Goal: Entertainment & Leisure: Consume media (video, audio)

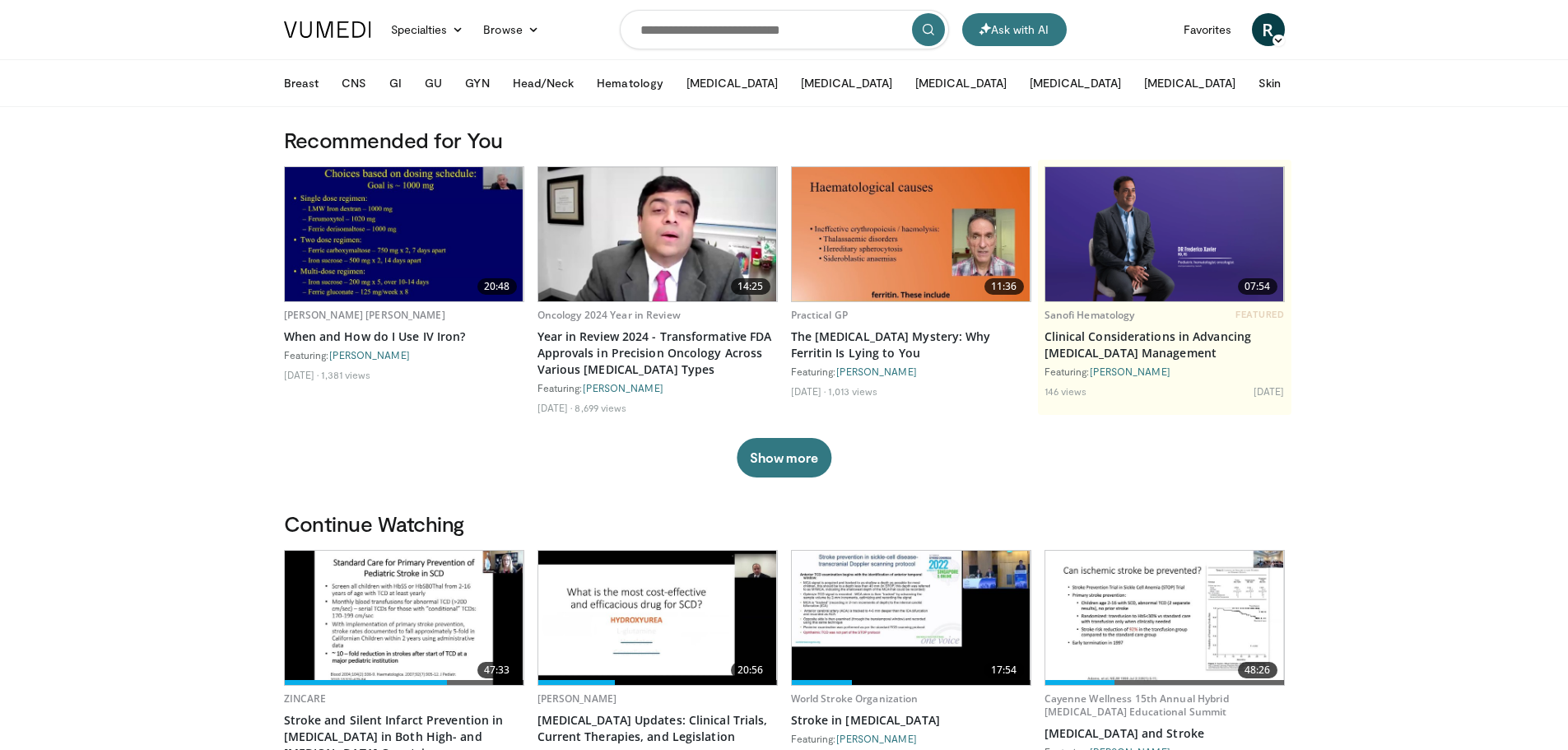
click at [1267, 37] on span "R" at bounding box center [1268, 30] width 33 height 33
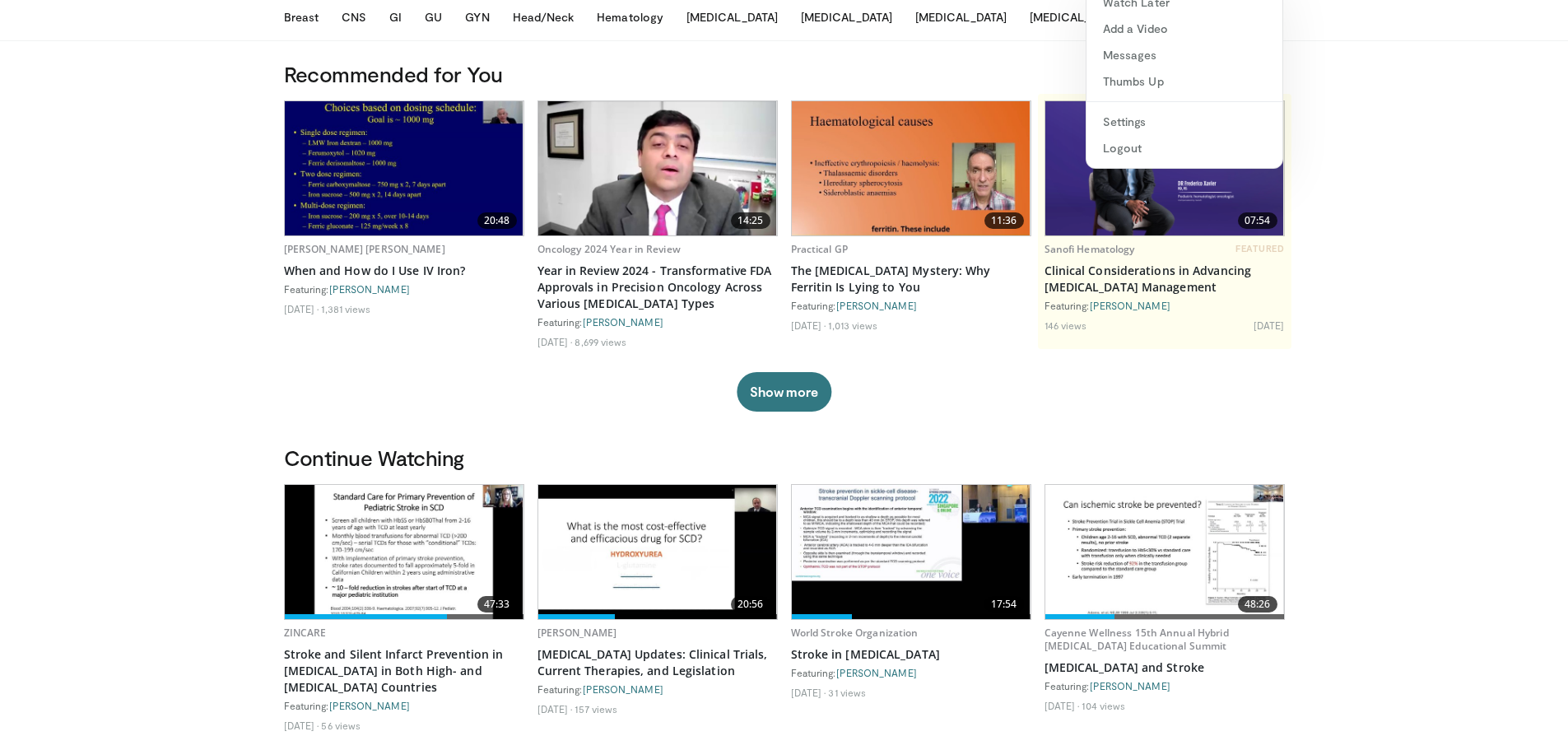
scroll to position [1, 0]
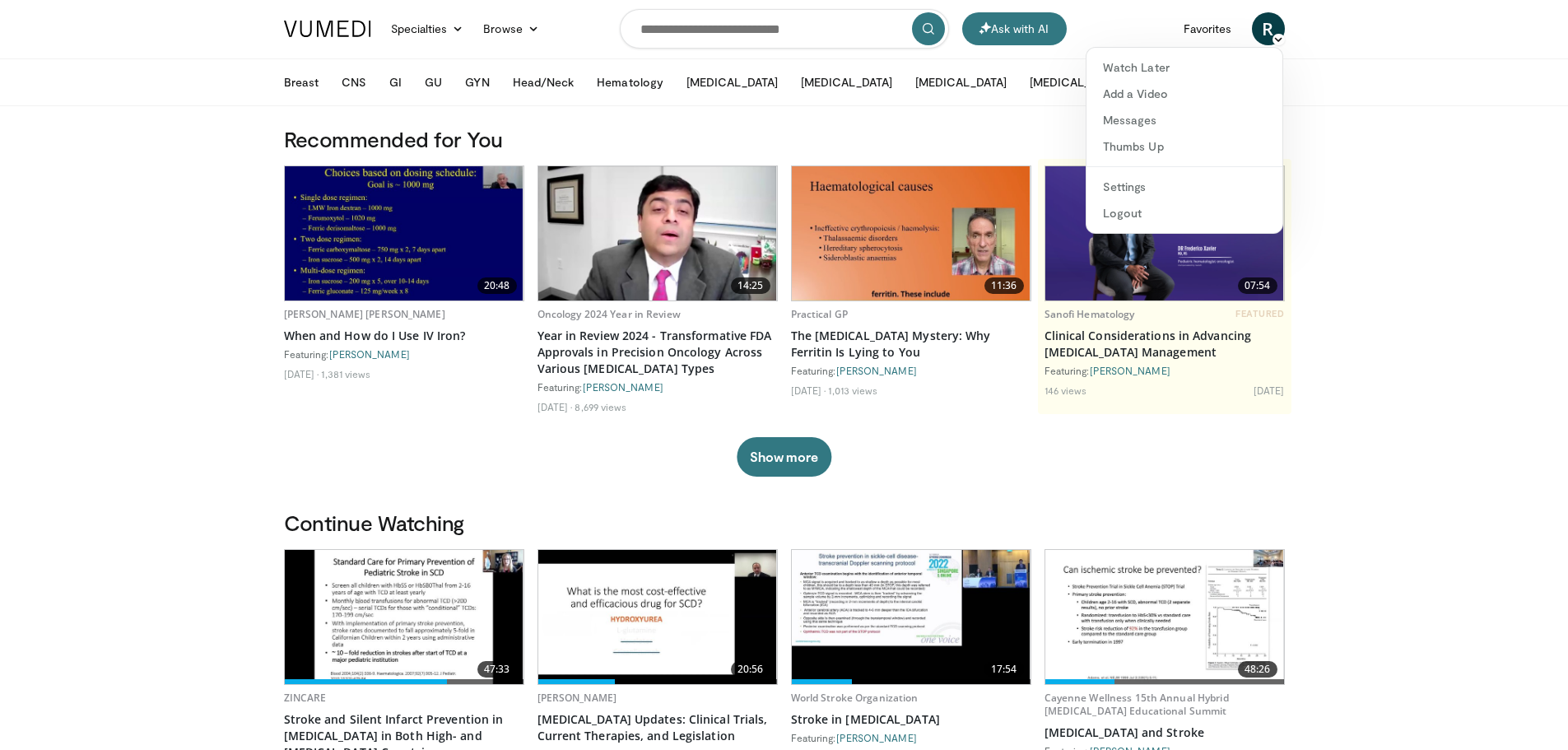
click at [1265, 20] on span "R" at bounding box center [1268, 29] width 33 height 33
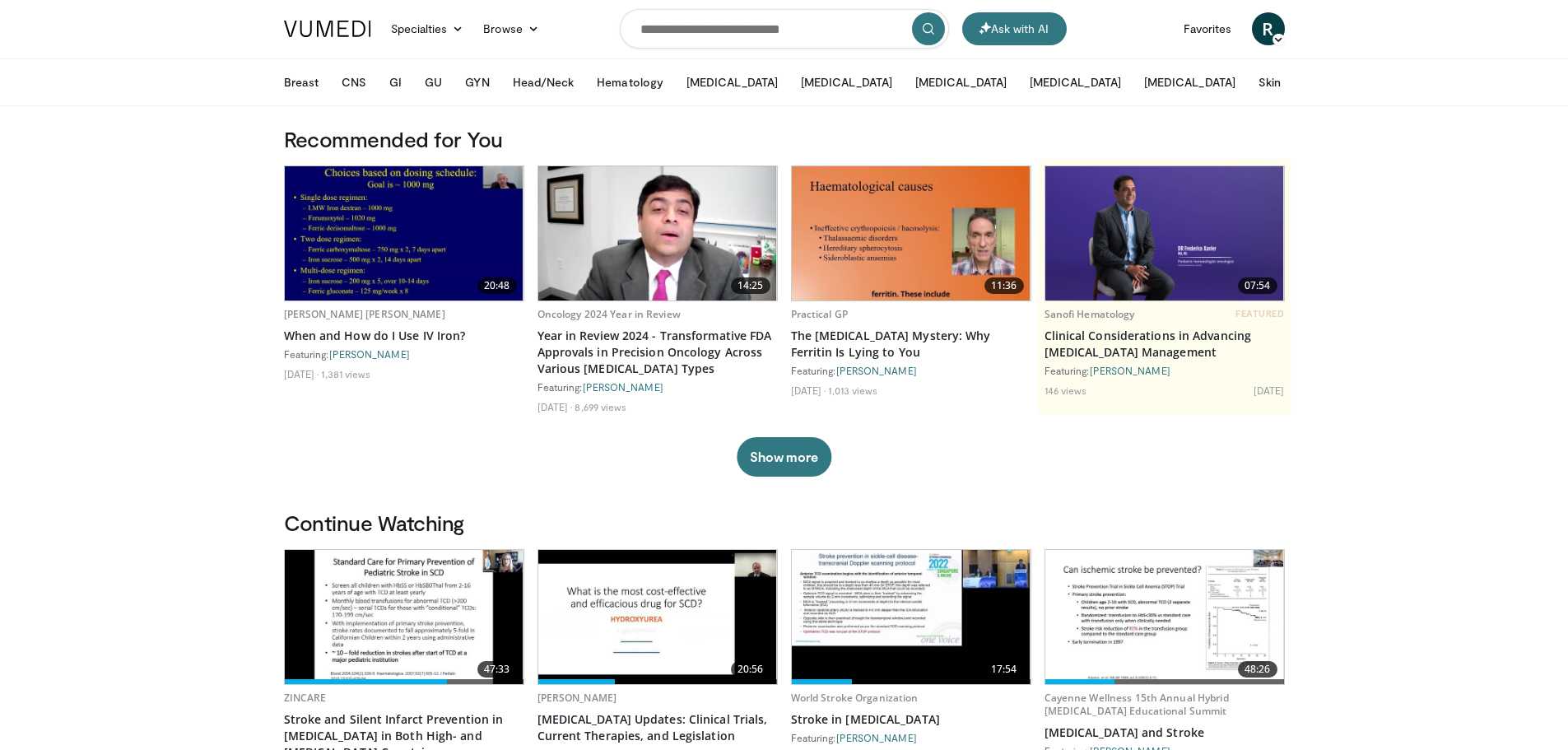
click at [1274, 38] on icon at bounding box center [1278, 39] width 12 height 12
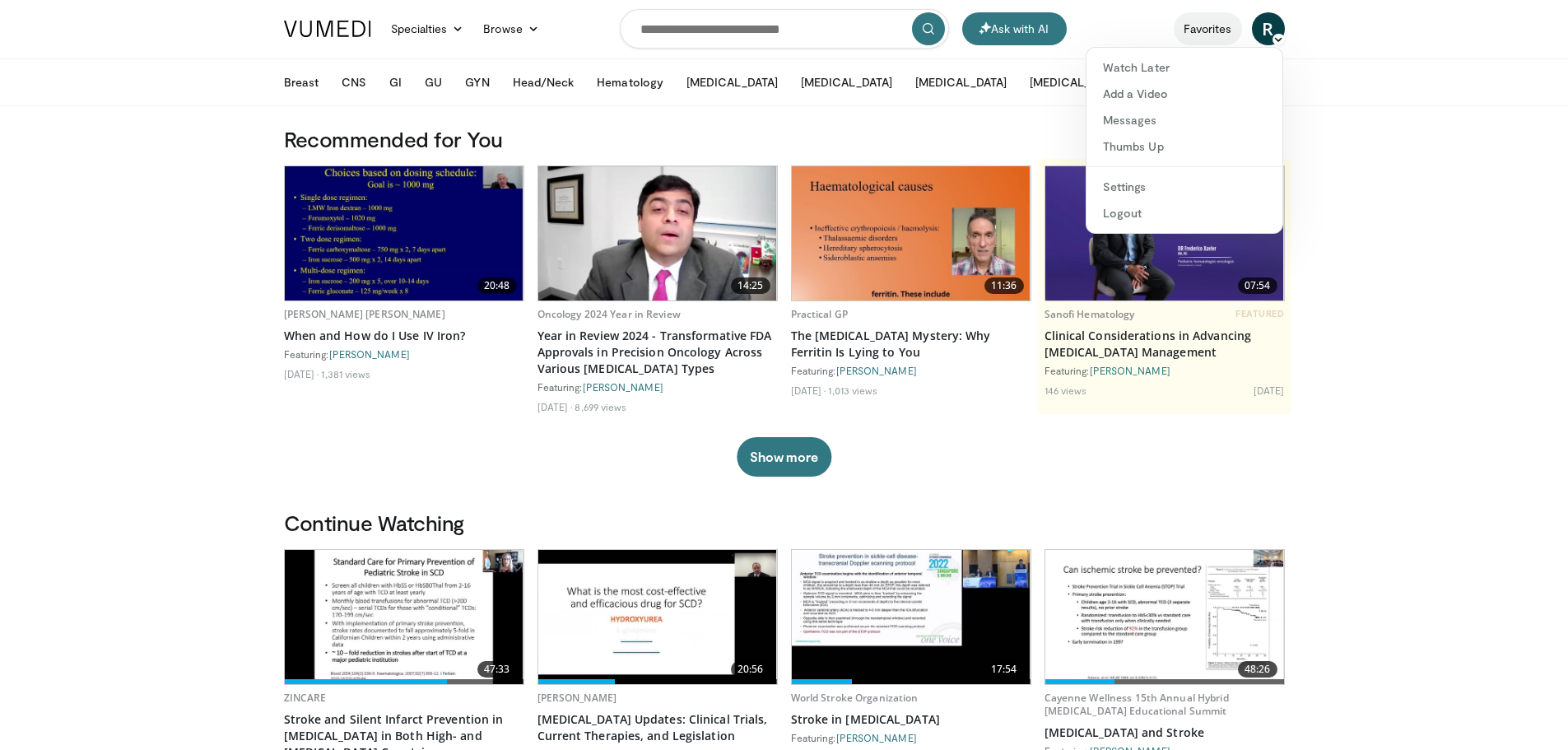
click at [1195, 33] on link "Favorites" at bounding box center [1208, 29] width 68 height 33
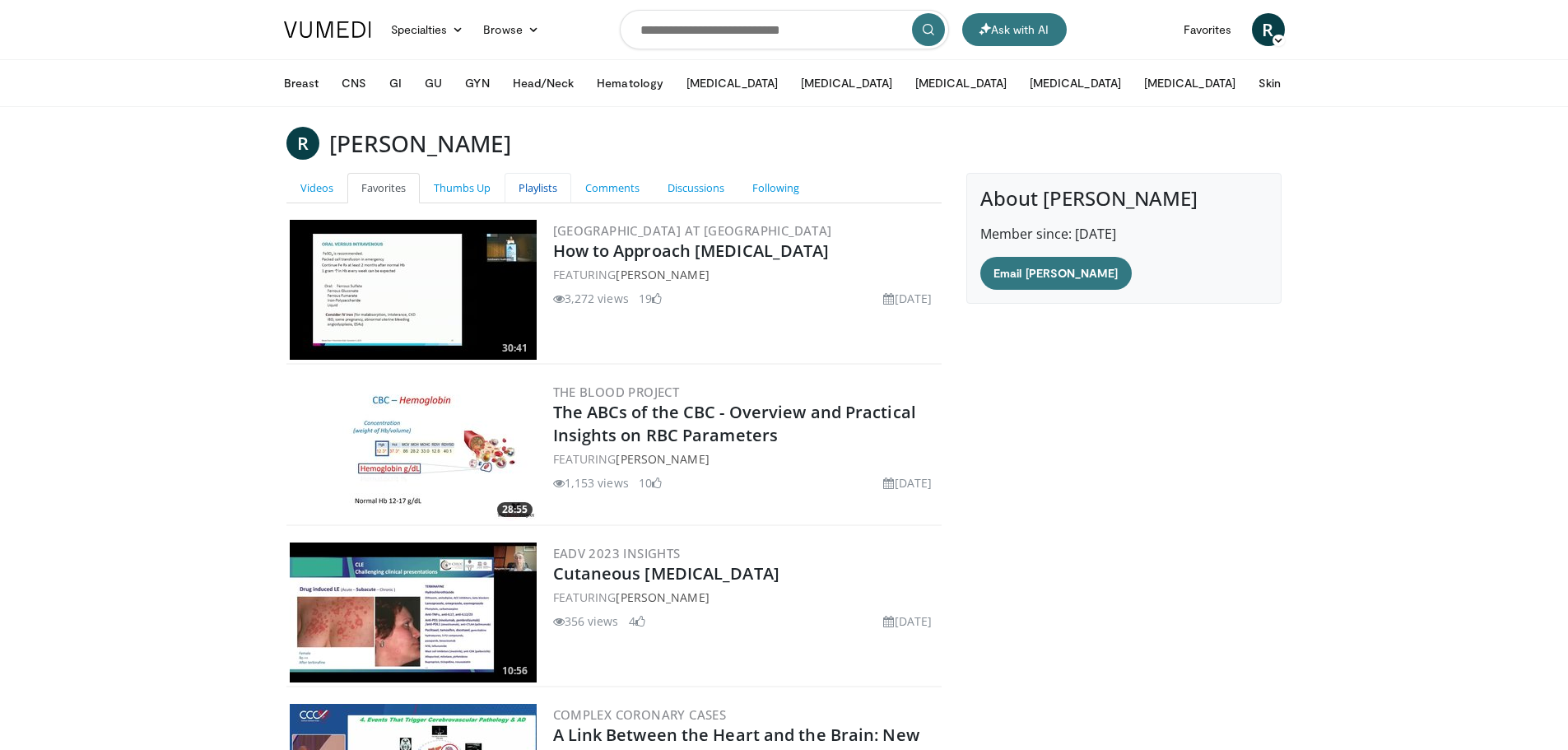
click at [528, 184] on link "Playlists" at bounding box center [537, 189] width 66 height 31
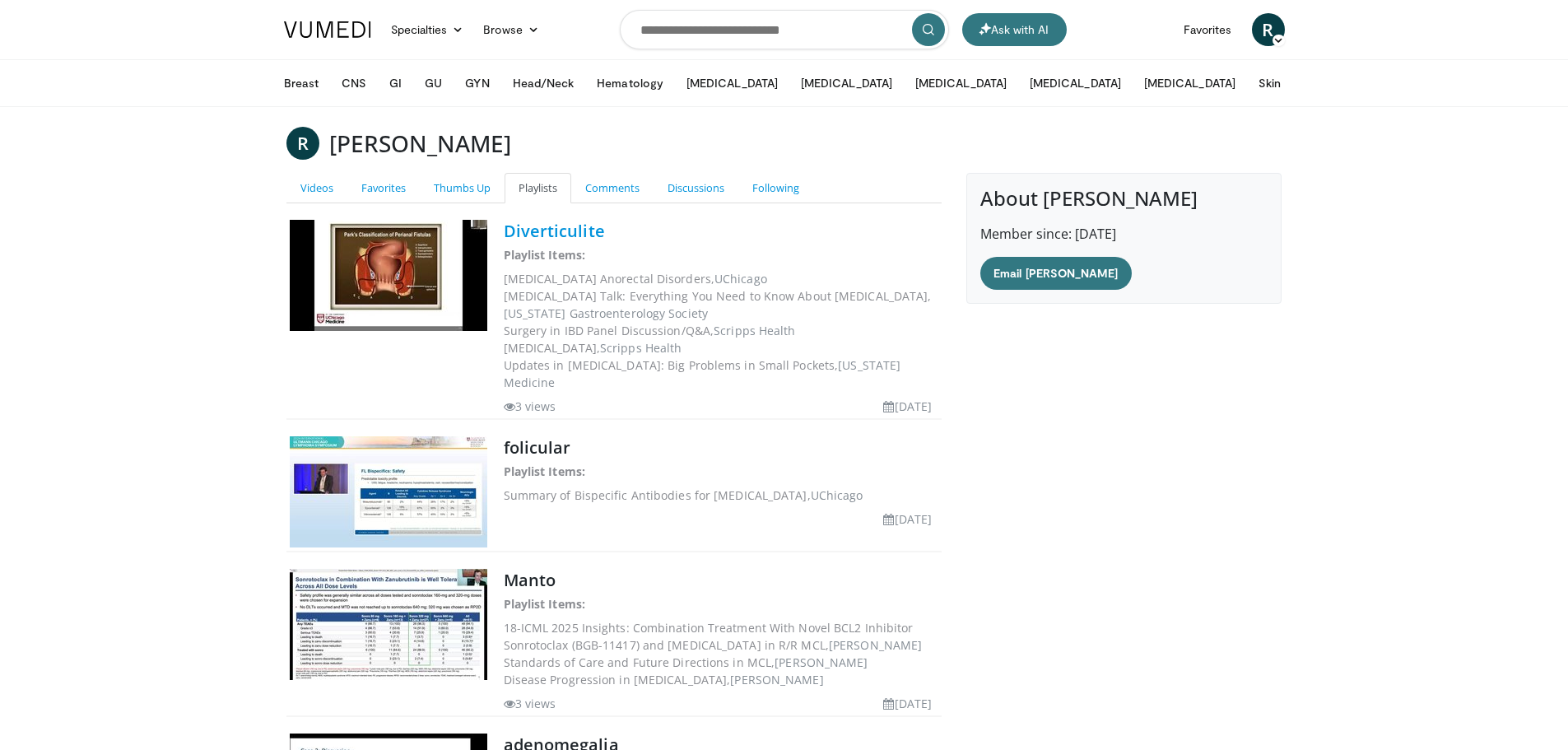
click at [561, 229] on link "Diverticulite" at bounding box center [554, 230] width 101 height 22
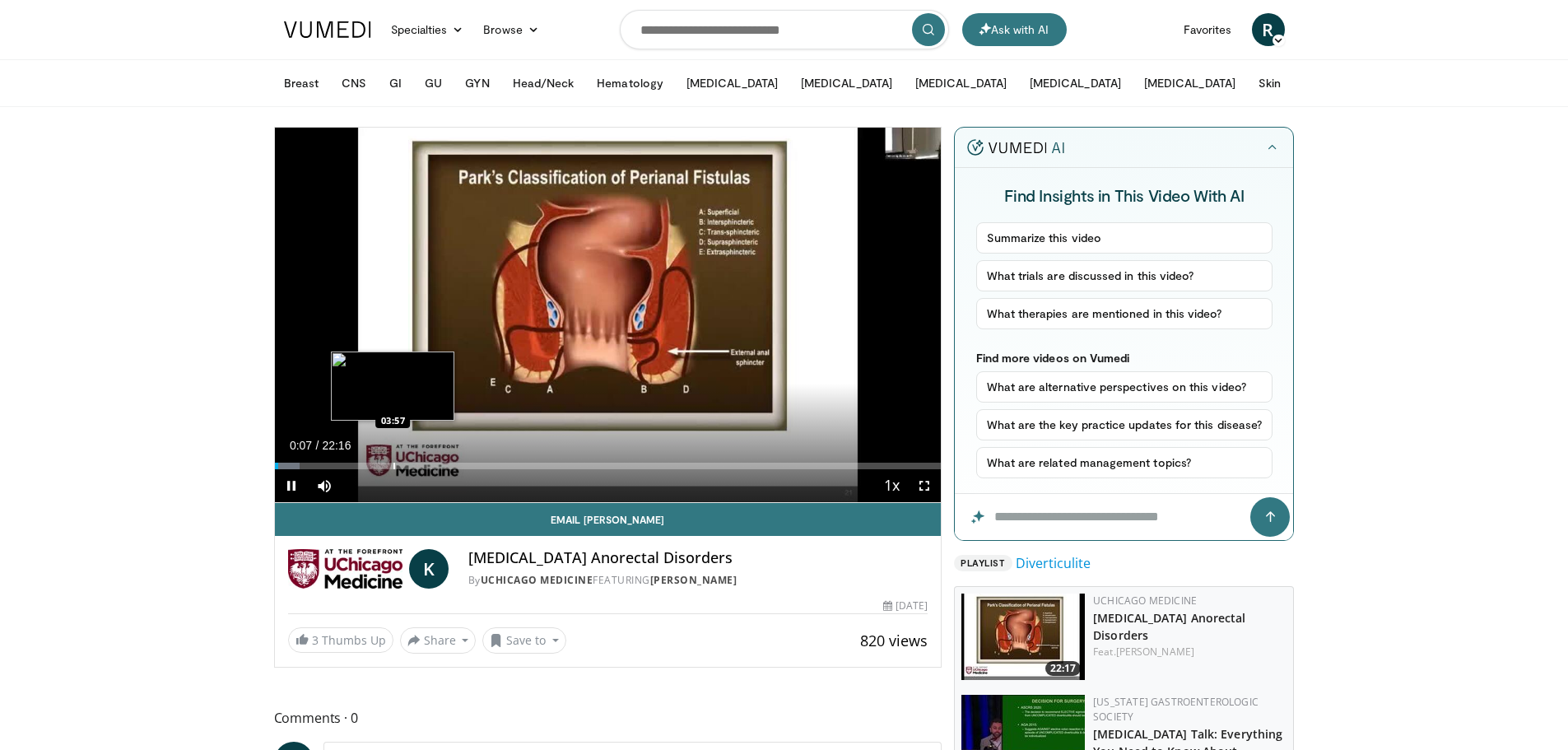
click at [394, 465] on div "Progress Bar" at bounding box center [395, 465] width 2 height 7
click at [924, 484] on span "Video Player" at bounding box center [925, 485] width 33 height 33
click at [383, 464] on div "Progress Bar" at bounding box center [384, 465] width 2 height 7
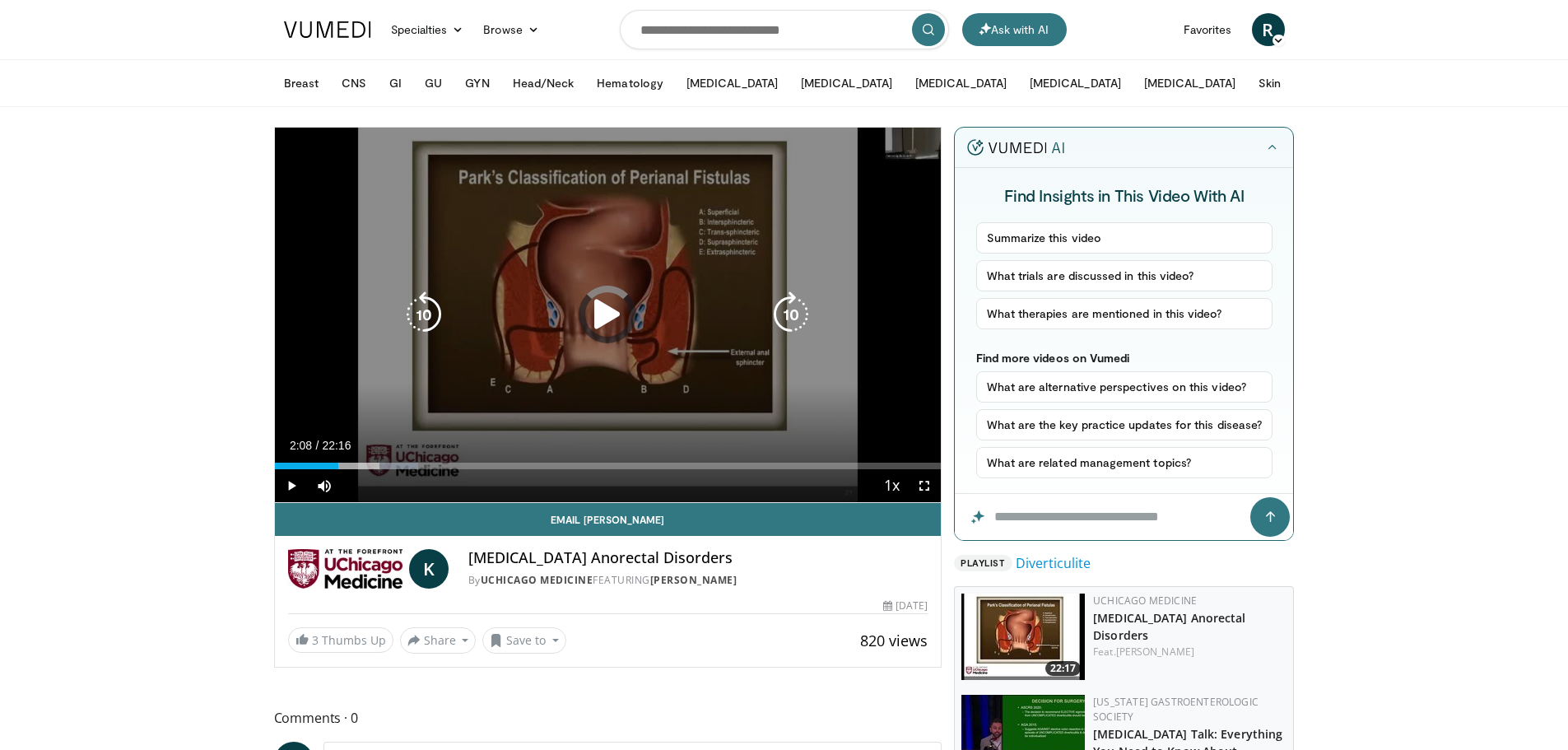
click at [338, 465] on div "02:08" at bounding box center [306, 465] width 65 height 7
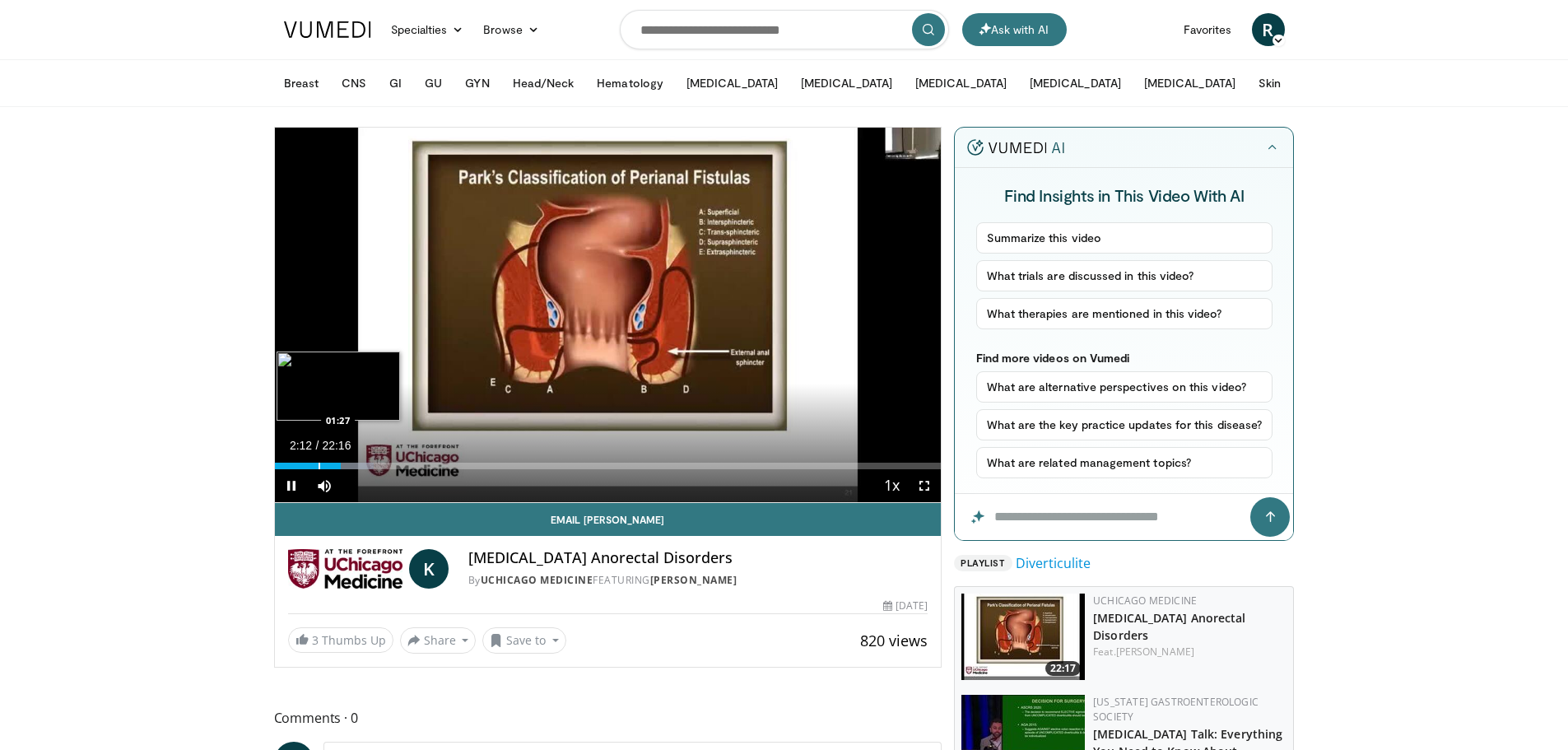
click at [319, 465] on div "Progress Bar" at bounding box center [320, 465] width 2 height 7
click at [348, 463] on div "Progress Bar" at bounding box center [349, 465] width 2 height 7
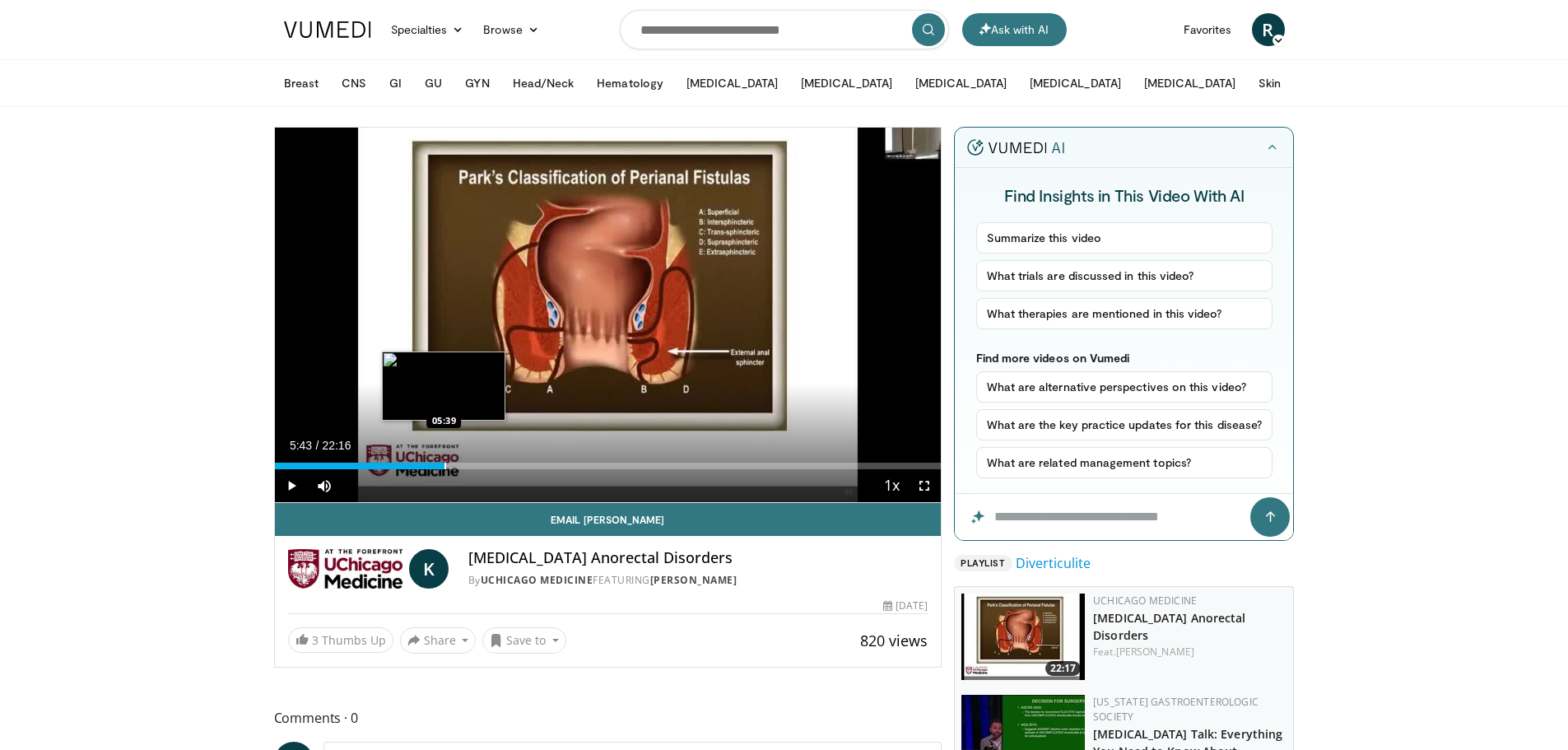
click at [445, 465] on div "Progress Bar" at bounding box center [446, 465] width 2 height 7
click at [475, 464] on div "Progress Bar" at bounding box center [476, 465] width 2 height 7
click at [504, 465] on div "Progress Bar" at bounding box center [505, 465] width 2 height 7
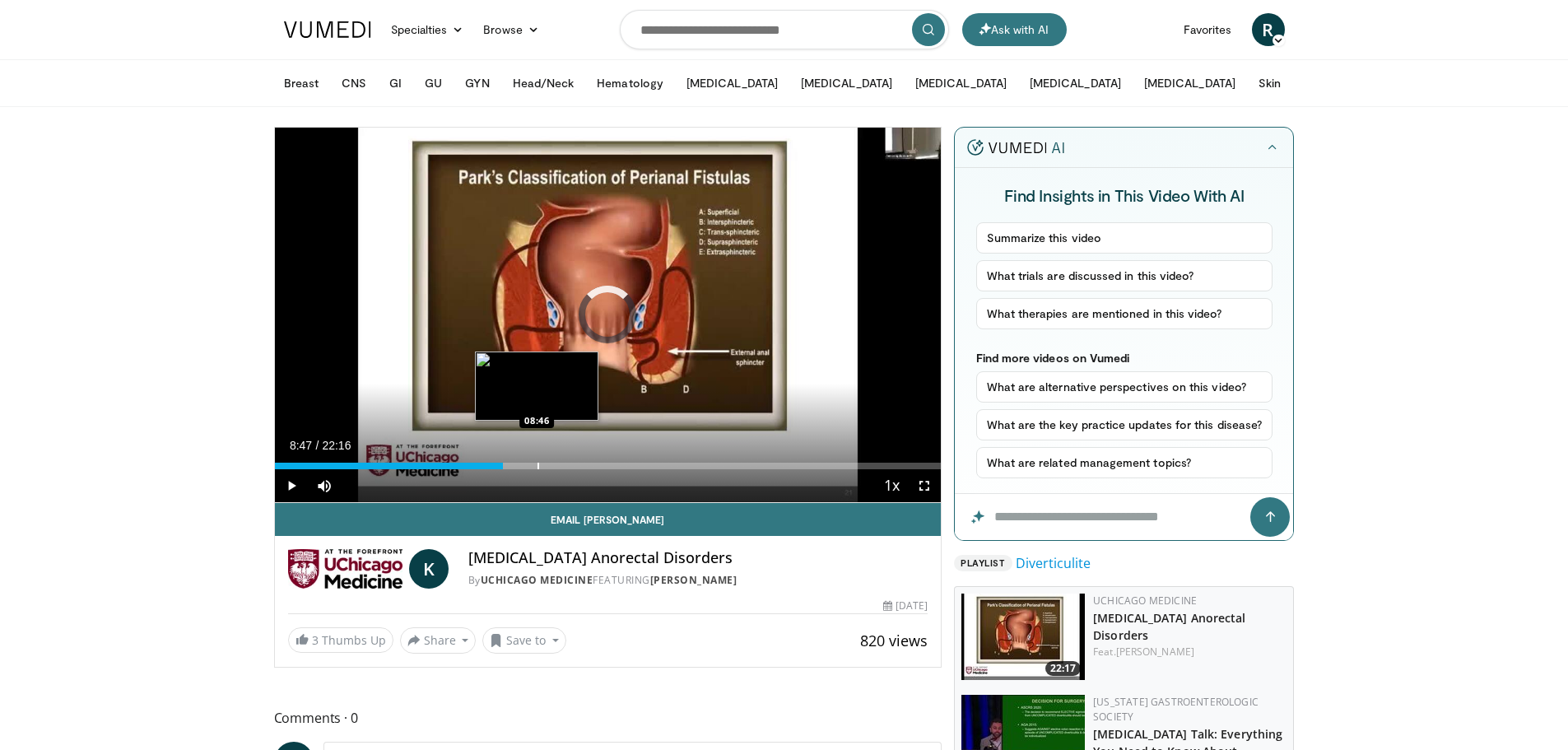
click at [537, 467] on div "Progress Bar" at bounding box center [538, 465] width 2 height 7
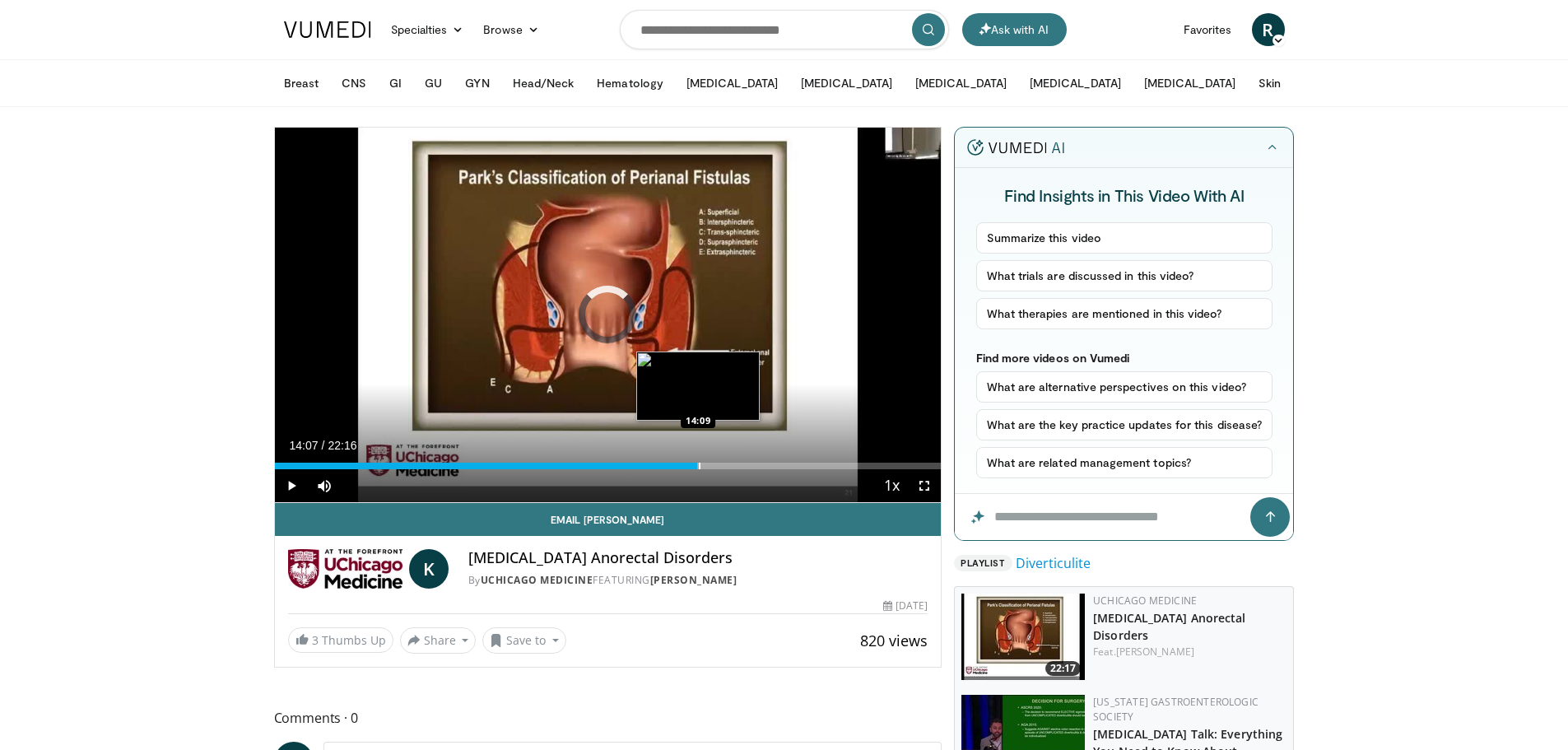
click at [697, 465] on div "Loaded : 44.55% 14:07 14:09" at bounding box center [608, 465] width 666 height 7
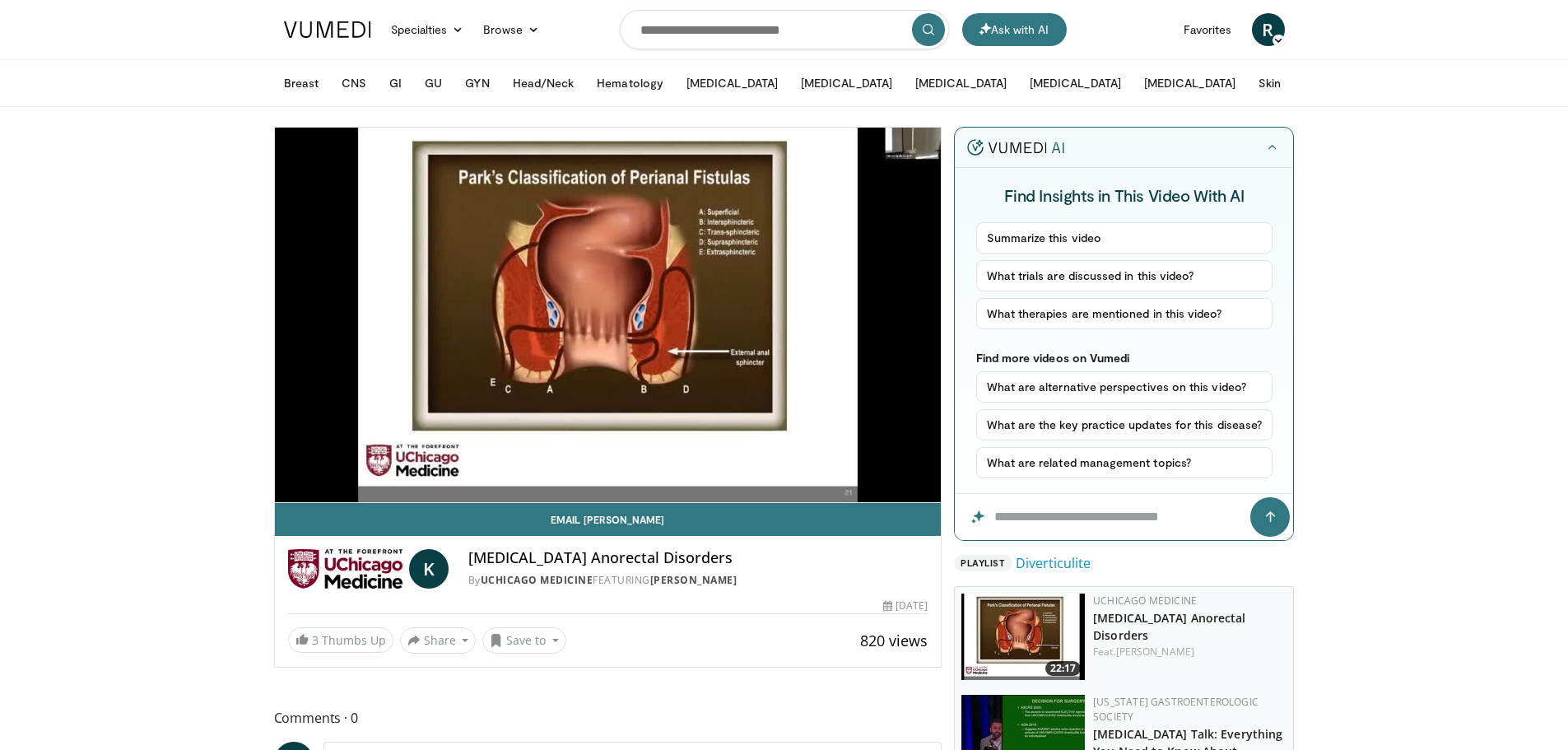
click at [707, 467] on div "10 seconds Tap to unmute" at bounding box center [608, 314] width 666 height 375
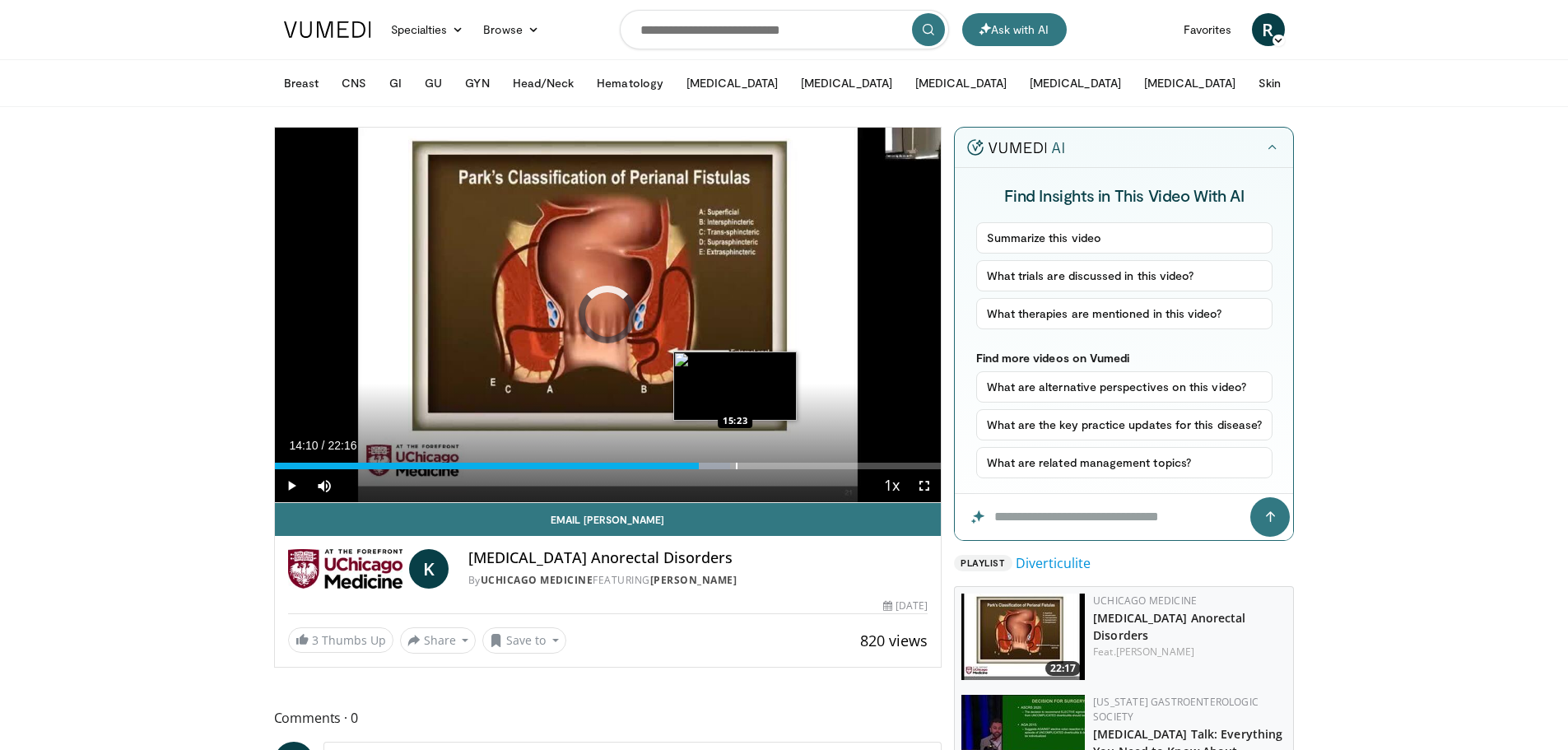
click at [736, 467] on div "Progress Bar" at bounding box center [737, 465] width 2 height 7
click at [758, 468] on div "Progress Bar" at bounding box center [759, 465] width 2 height 7
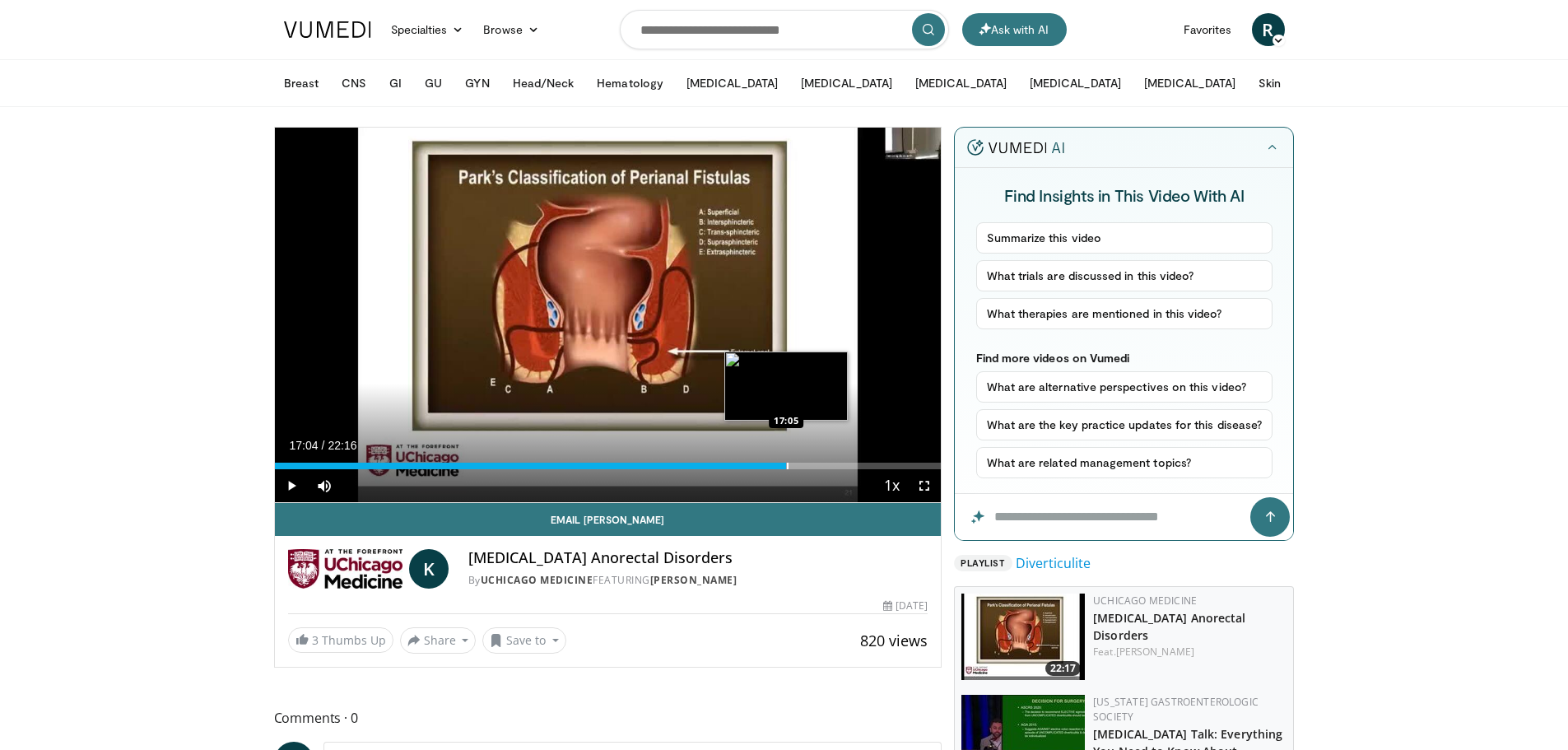
click at [785, 464] on div "Loaded : 77.10% 17:09 17:05" at bounding box center [608, 465] width 666 height 7
click at [777, 465] on div "Progress Bar" at bounding box center [778, 465] width 2 height 7
click at [773, 465] on div "Progress Bar" at bounding box center [774, 465] width 2 height 7
click at [295, 478] on span "Video Player" at bounding box center [291, 485] width 33 height 33
click at [766, 462] on div "Progress Bar" at bounding box center [767, 465] width 2 height 7
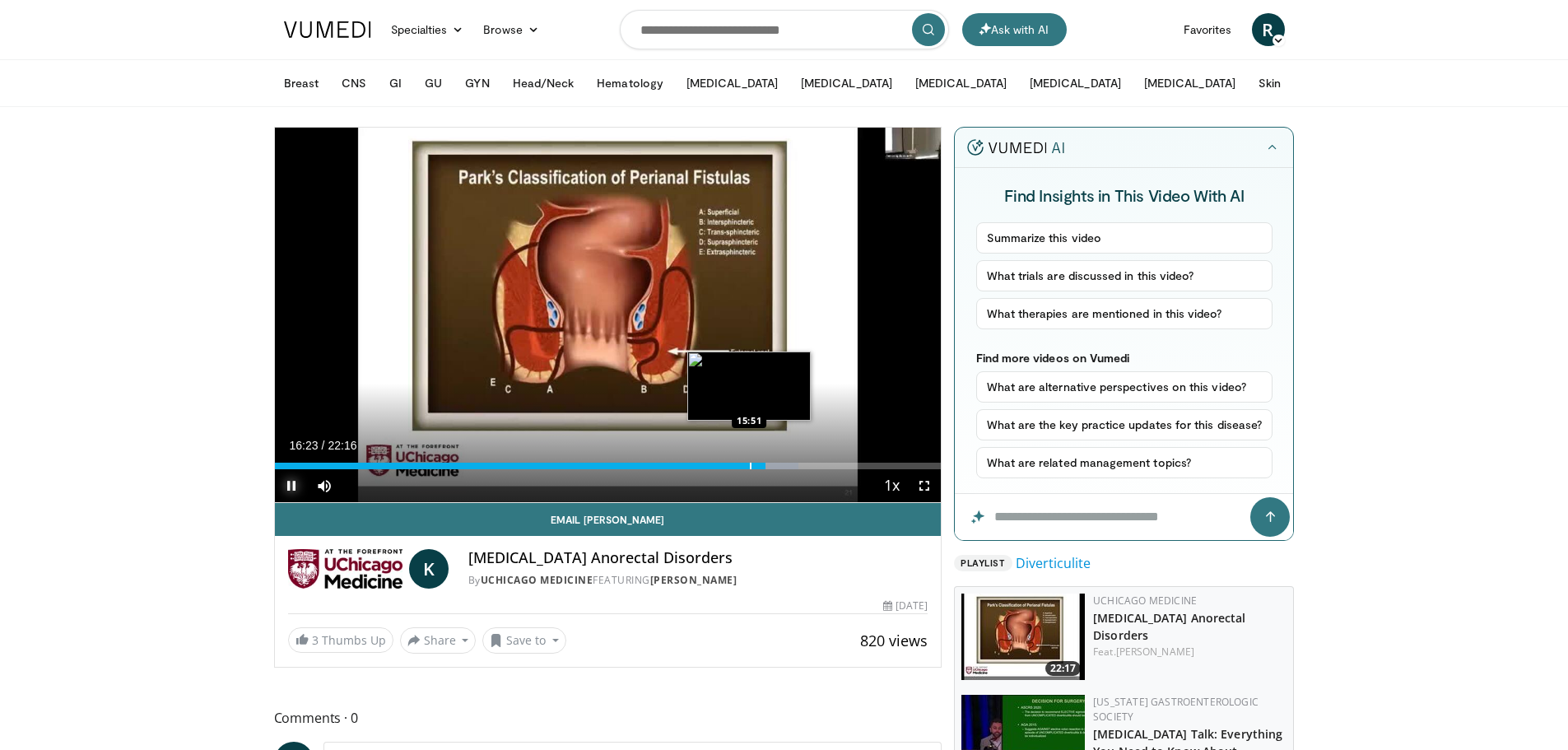
click at [750, 465] on div "Progress Bar" at bounding box center [751, 465] width 2 height 7
click at [288, 486] on span "Video Player" at bounding box center [291, 485] width 33 height 33
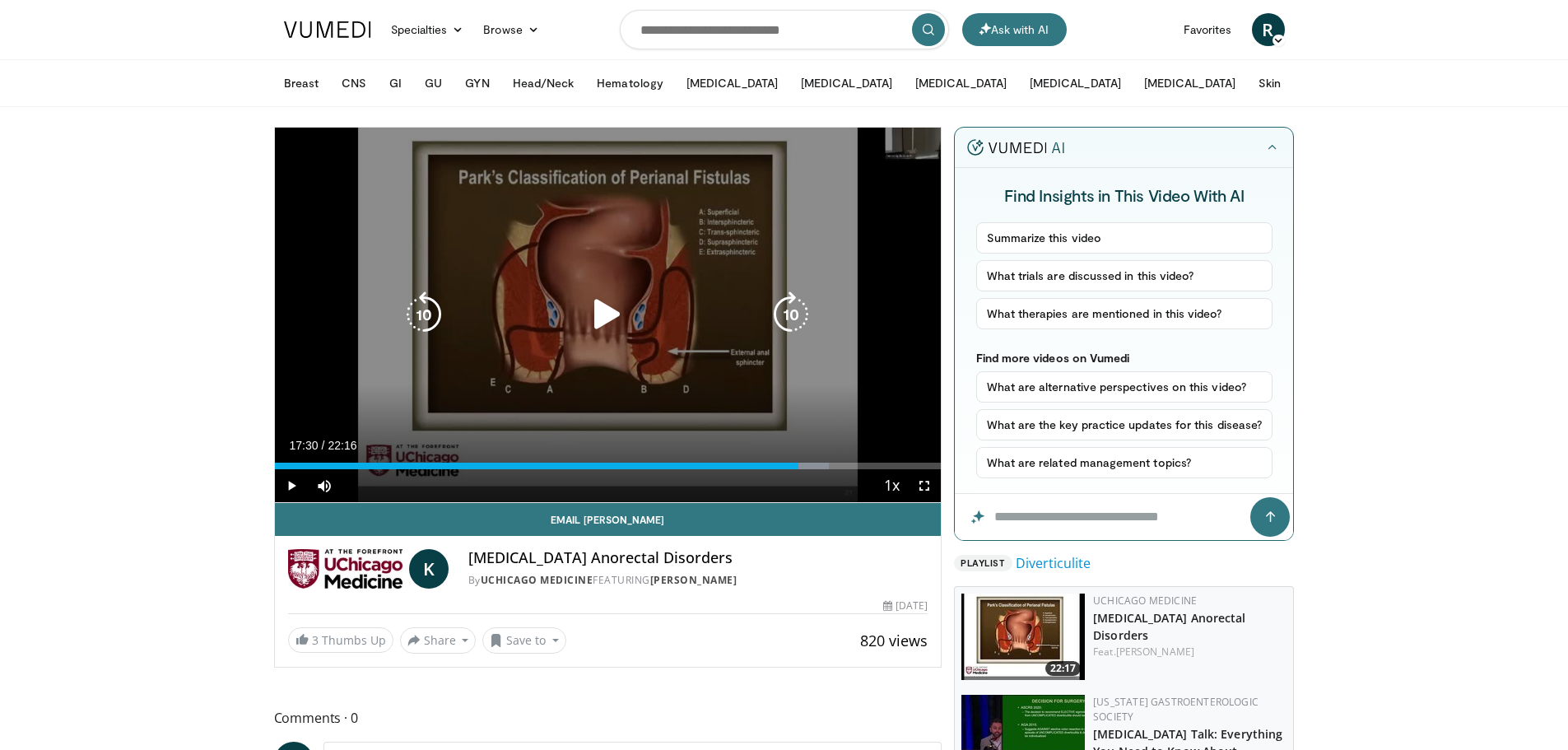
click at [611, 309] on icon "Video Player" at bounding box center [608, 315] width 46 height 46
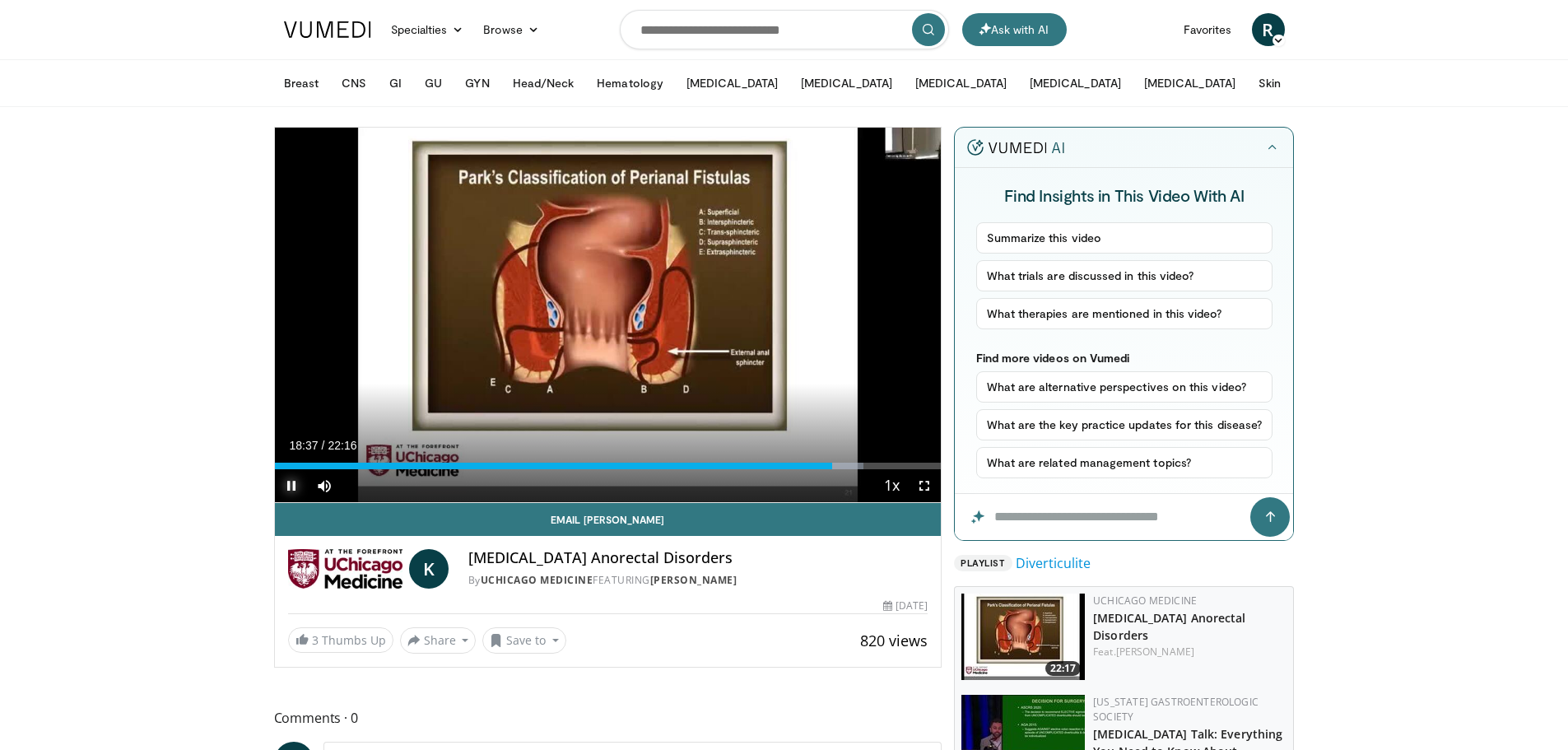
click at [298, 484] on span "Video Player" at bounding box center [291, 485] width 33 height 33
click at [289, 482] on span "Video Player" at bounding box center [291, 485] width 33 height 33
click at [875, 462] on div "Progress Bar" at bounding box center [876, 465] width 2 height 7
click at [883, 462] on div "Progress Bar" at bounding box center [884, 465] width 2 height 7
